Goal: Task Accomplishment & Management: Use online tool/utility

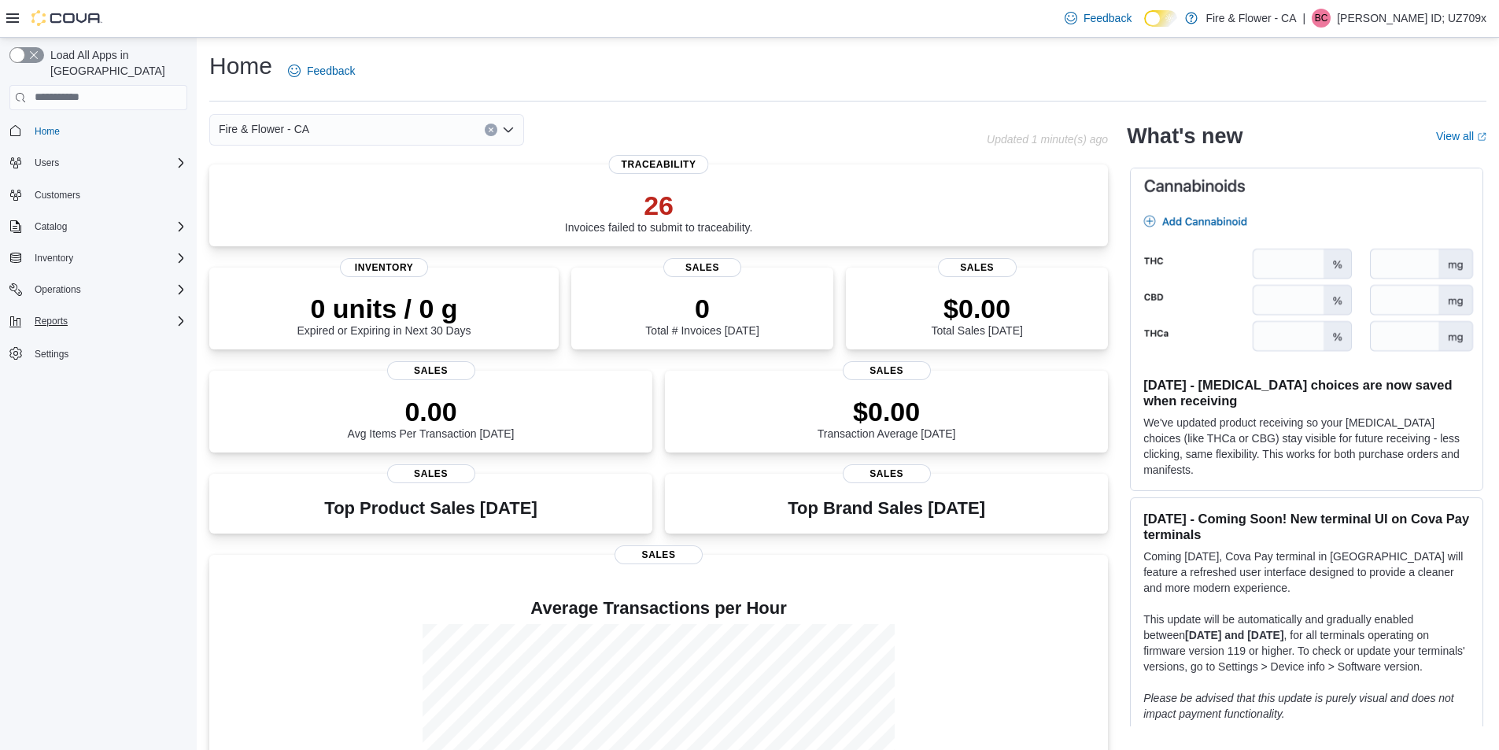
click at [155, 312] on div "Reports" at bounding box center [107, 321] width 159 height 19
click at [54, 425] on span "Reports" at bounding box center [44, 431] width 33 height 13
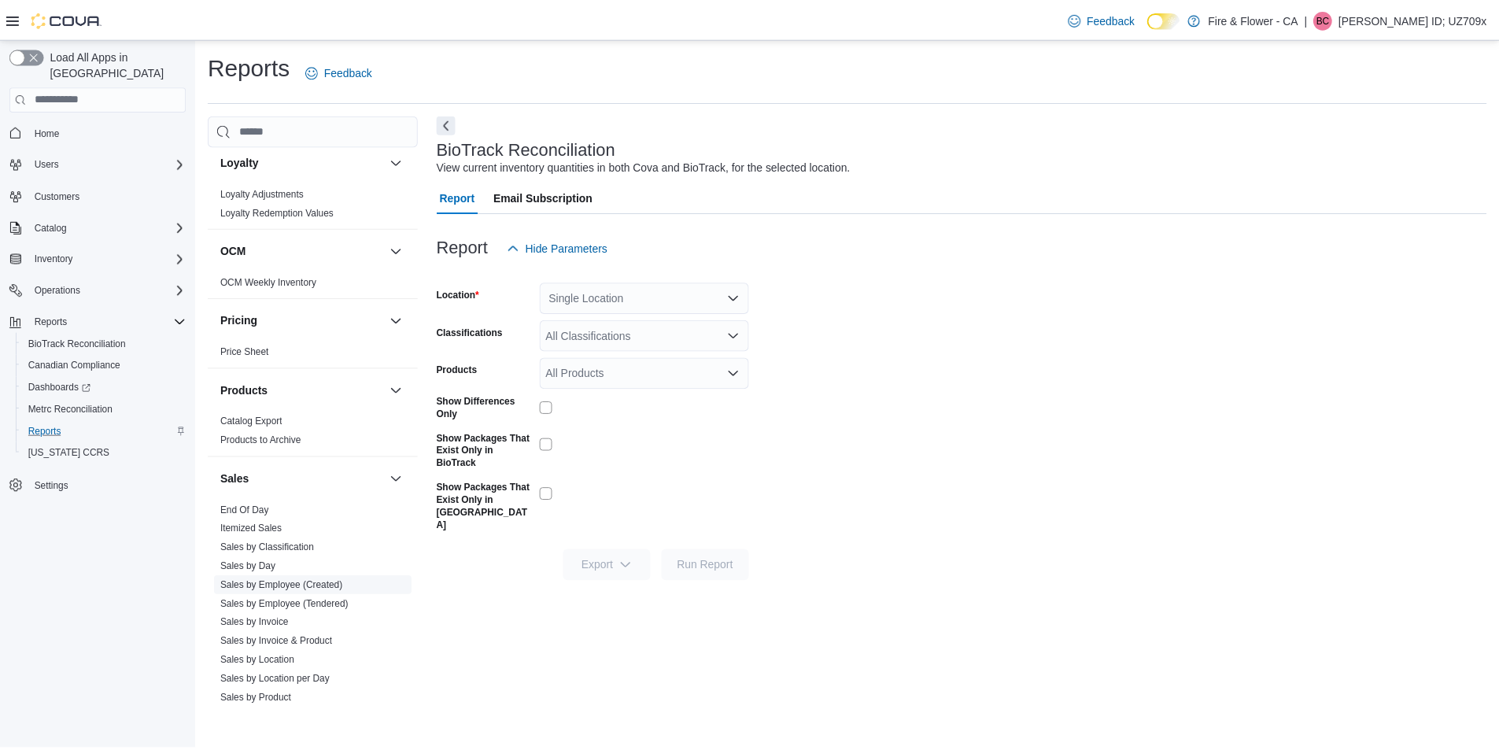
scroll to position [787, 0]
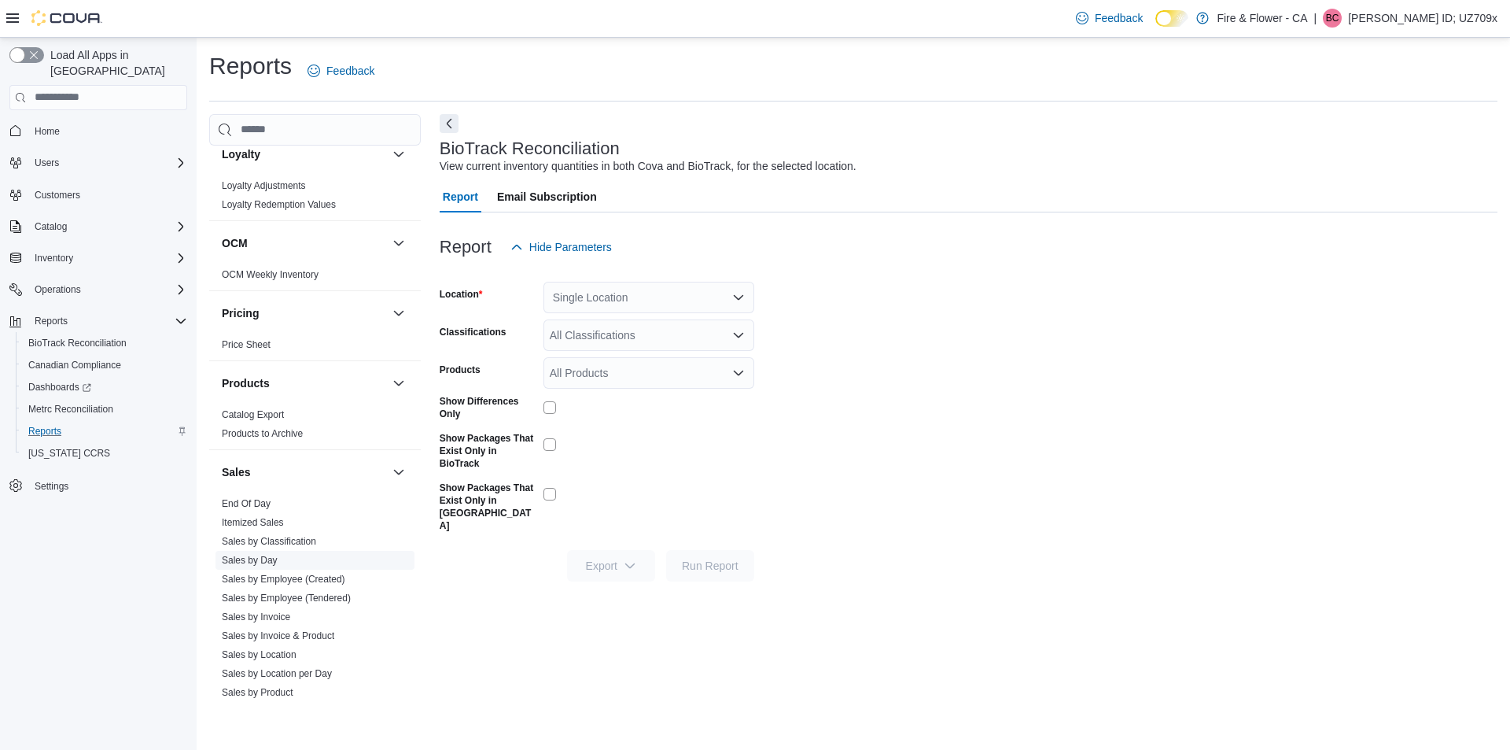
click at [265, 564] on link "Sales by Day" at bounding box center [250, 560] width 56 height 11
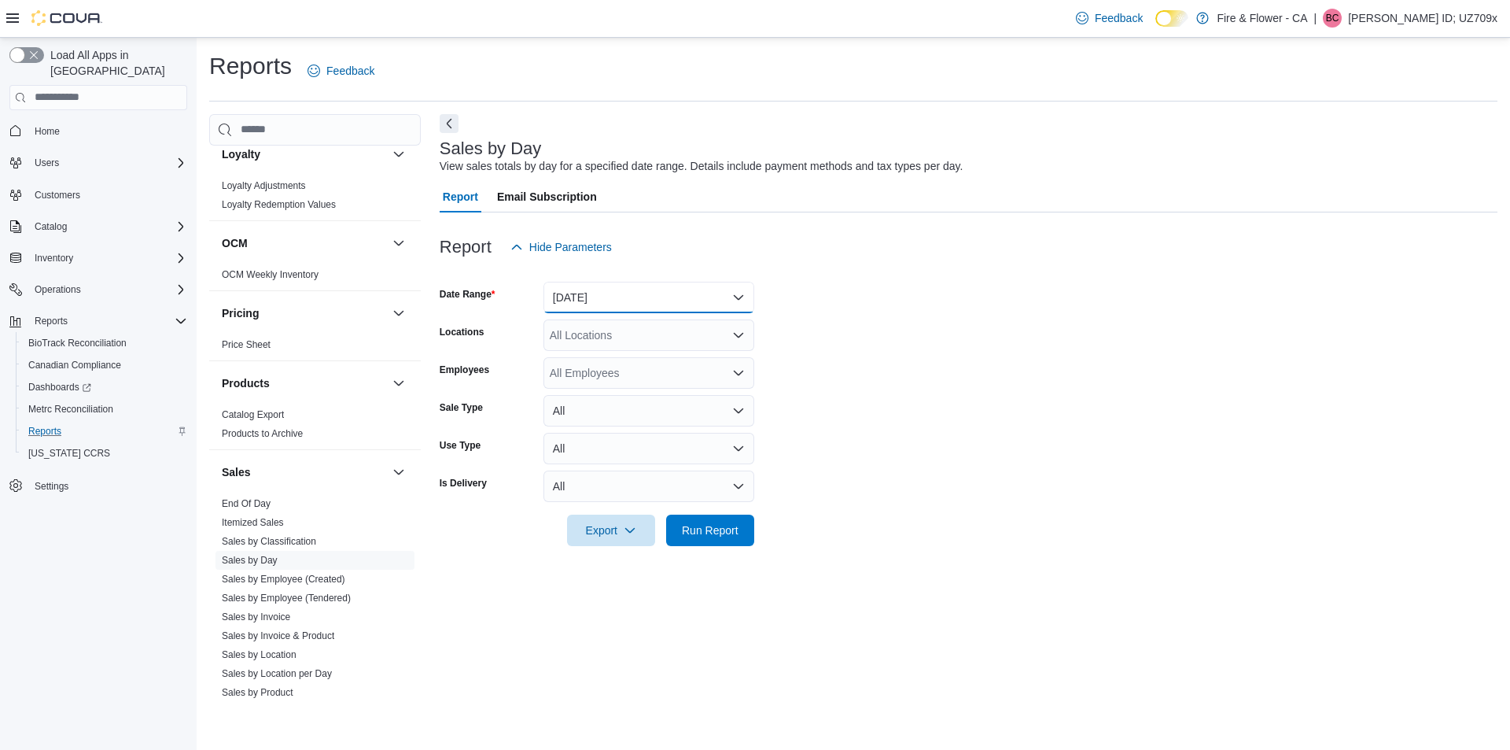
click at [647, 292] on button "Yesterday" at bounding box center [649, 297] width 211 height 31
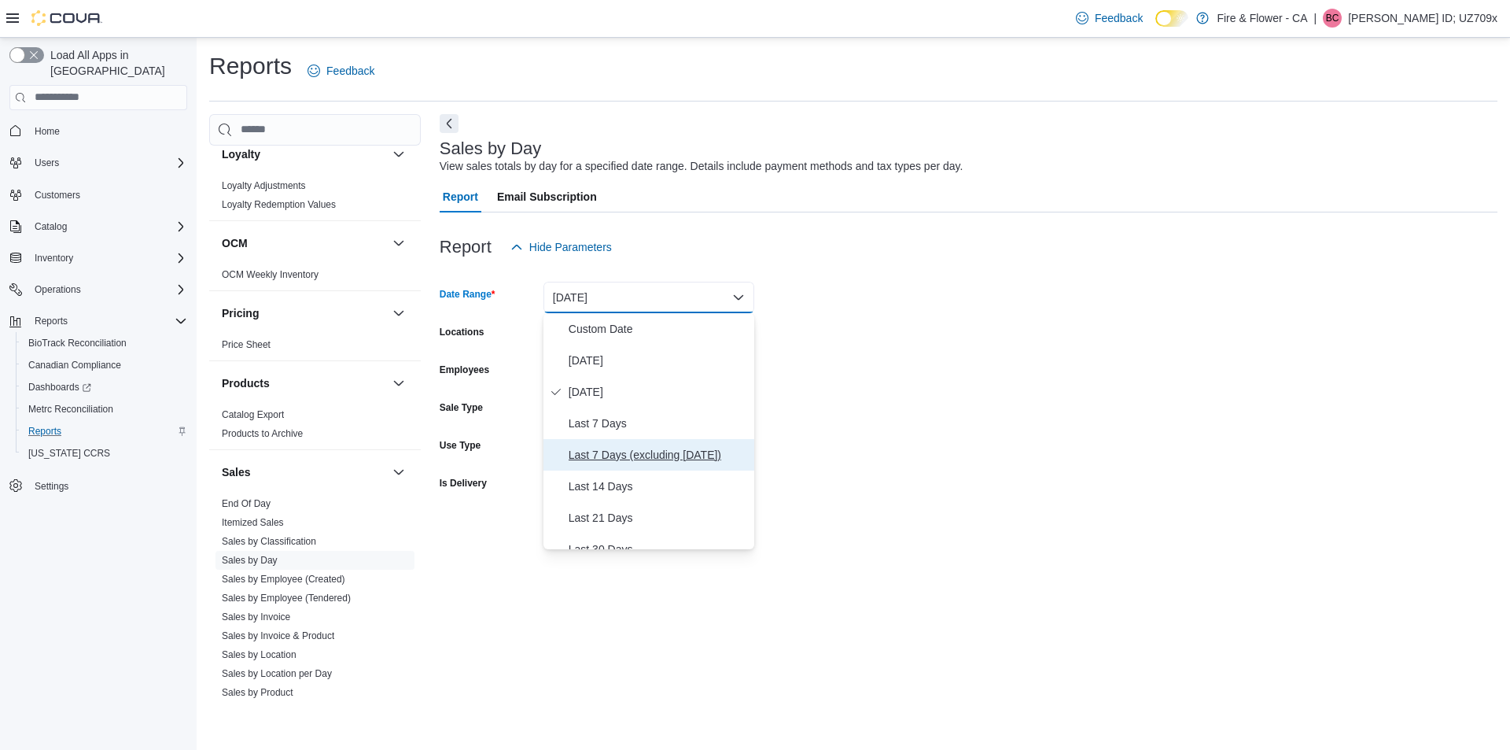
click at [641, 448] on span "Last 7 Days (excluding today)" at bounding box center [658, 454] width 179 height 19
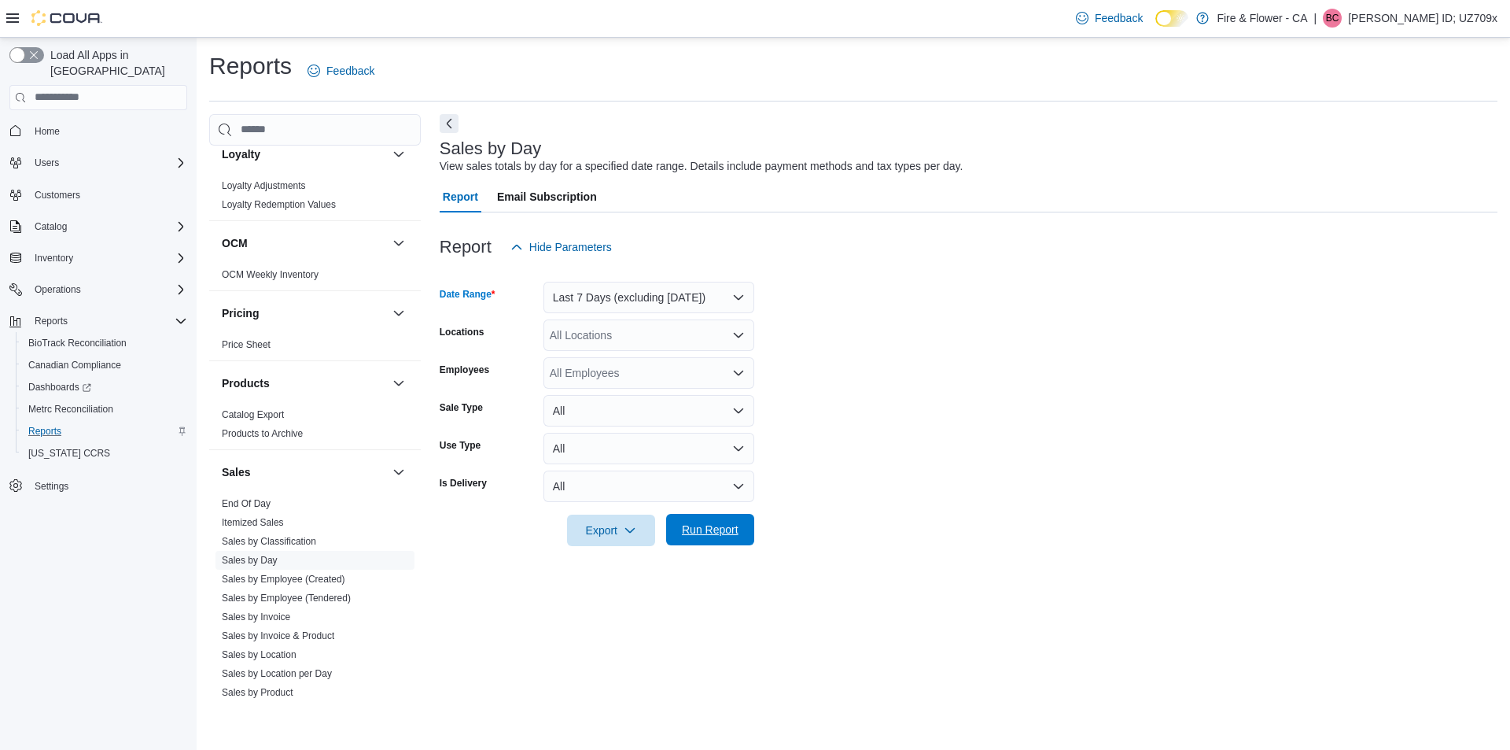
click at [717, 534] on span "Run Report" at bounding box center [710, 530] width 57 height 16
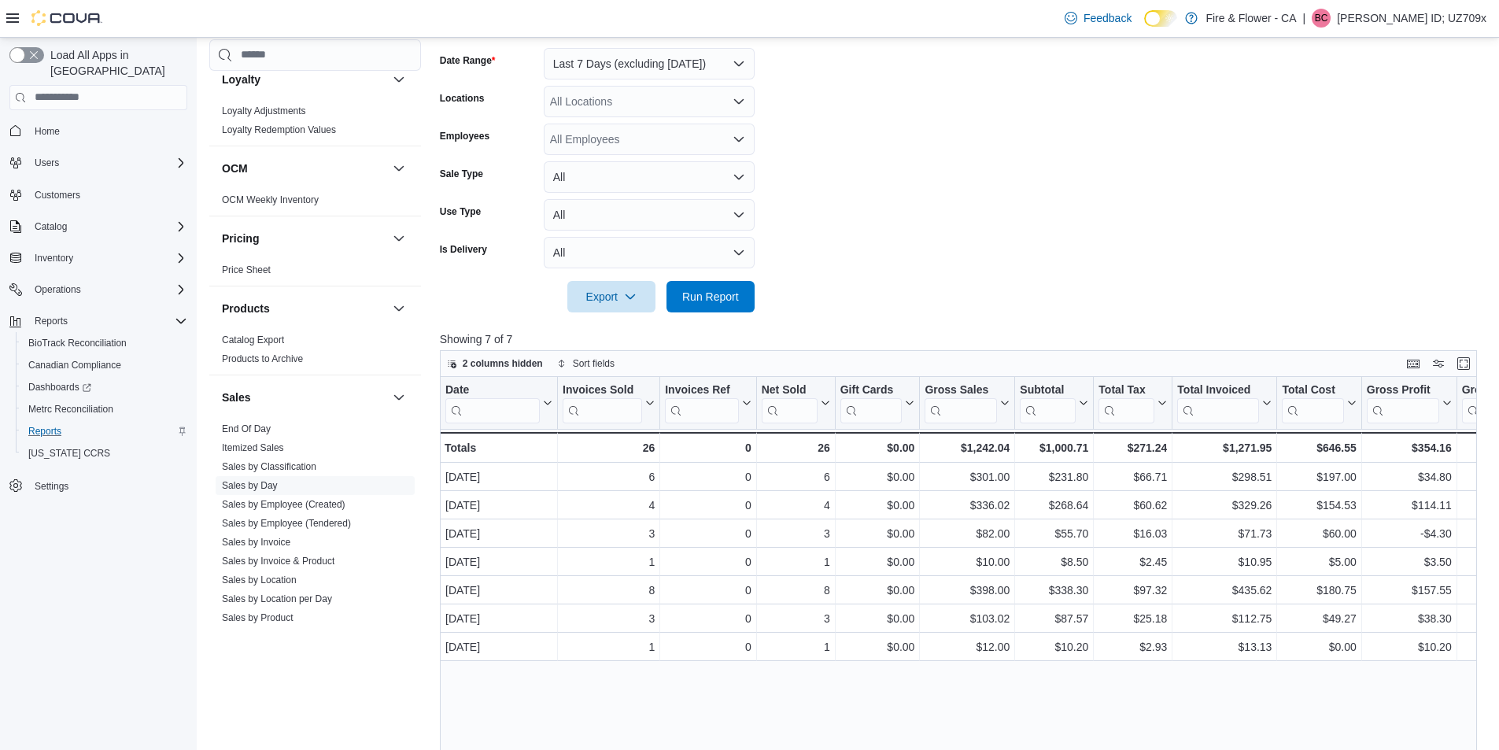
scroll to position [236, 0]
